Goal: Obtain resource: Download file/media

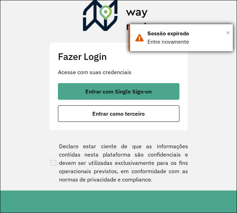
click at [229, 31] on span "×" at bounding box center [227, 32] width 3 height 10
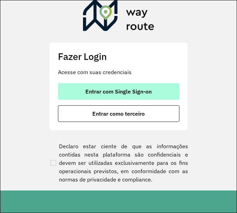
click at [149, 87] on button "Entrar com Single Sign-on" at bounding box center [118, 91] width 121 height 17
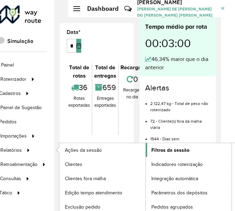
scroll to position [0, 97]
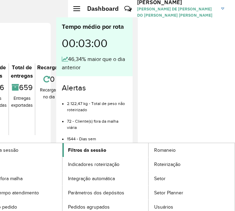
click at [184, 151] on link "Romaneio" at bounding box center [192, 150] width 86 height 14
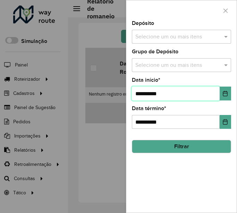
click at [141, 94] on input "**********" at bounding box center [176, 94] width 88 height 14
type input "**********"
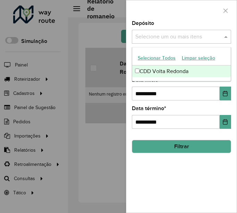
click at [147, 41] on input "text" at bounding box center [178, 37] width 89 height 8
drag, startPoint x: 159, startPoint y: 67, endPoint x: 163, endPoint y: 128, distance: 61.2
click at [159, 68] on div "CDD Volta Redonda" at bounding box center [181, 72] width 99 height 12
click at [168, 146] on button "Filtrar" at bounding box center [181, 146] width 99 height 13
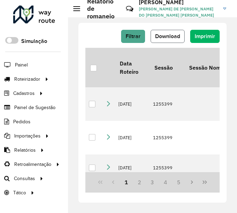
click at [165, 37] on span "Download" at bounding box center [167, 36] width 25 height 6
